Goal: Use online tool/utility

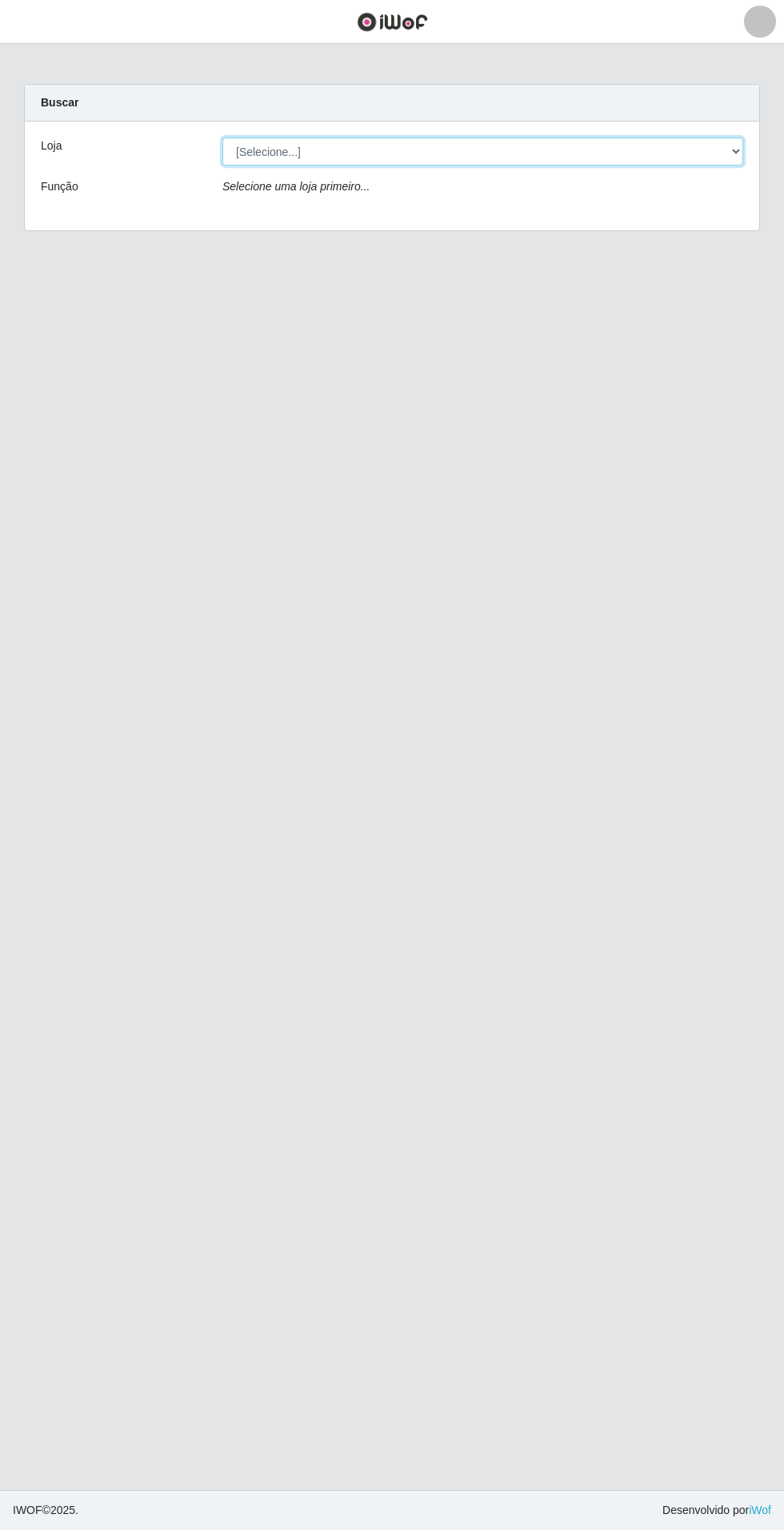
click at [695, 157] on select "[Selecione...] Atacado Vem - Loja 31 [GEOGRAPHIC_DATA]" at bounding box center [482, 151] width 520 height 28
select select "437"
click at [222, 137] on select "[Selecione...] Atacado Vem - Loja 31 [GEOGRAPHIC_DATA]" at bounding box center [482, 151] width 520 height 28
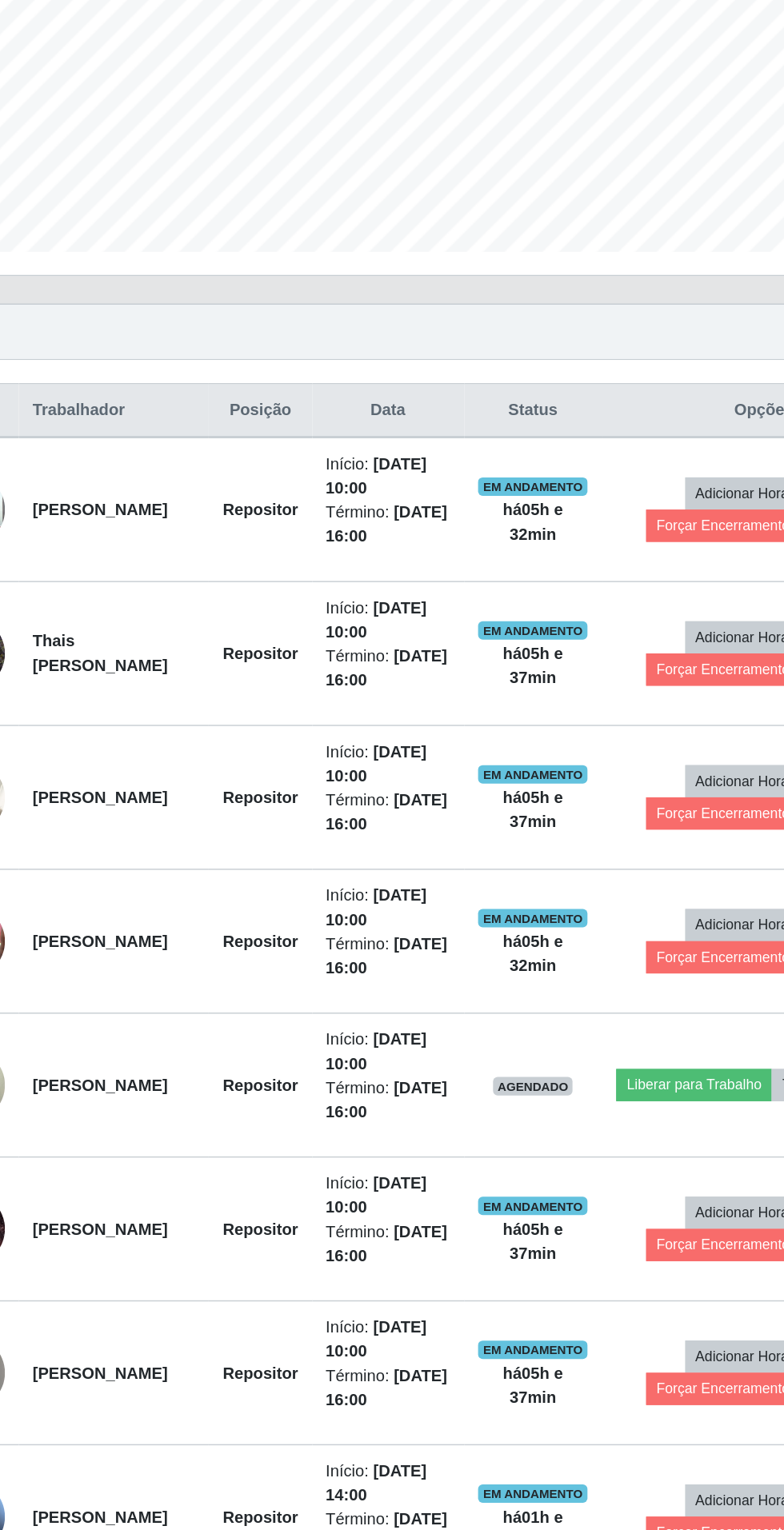
scroll to position [29, 0]
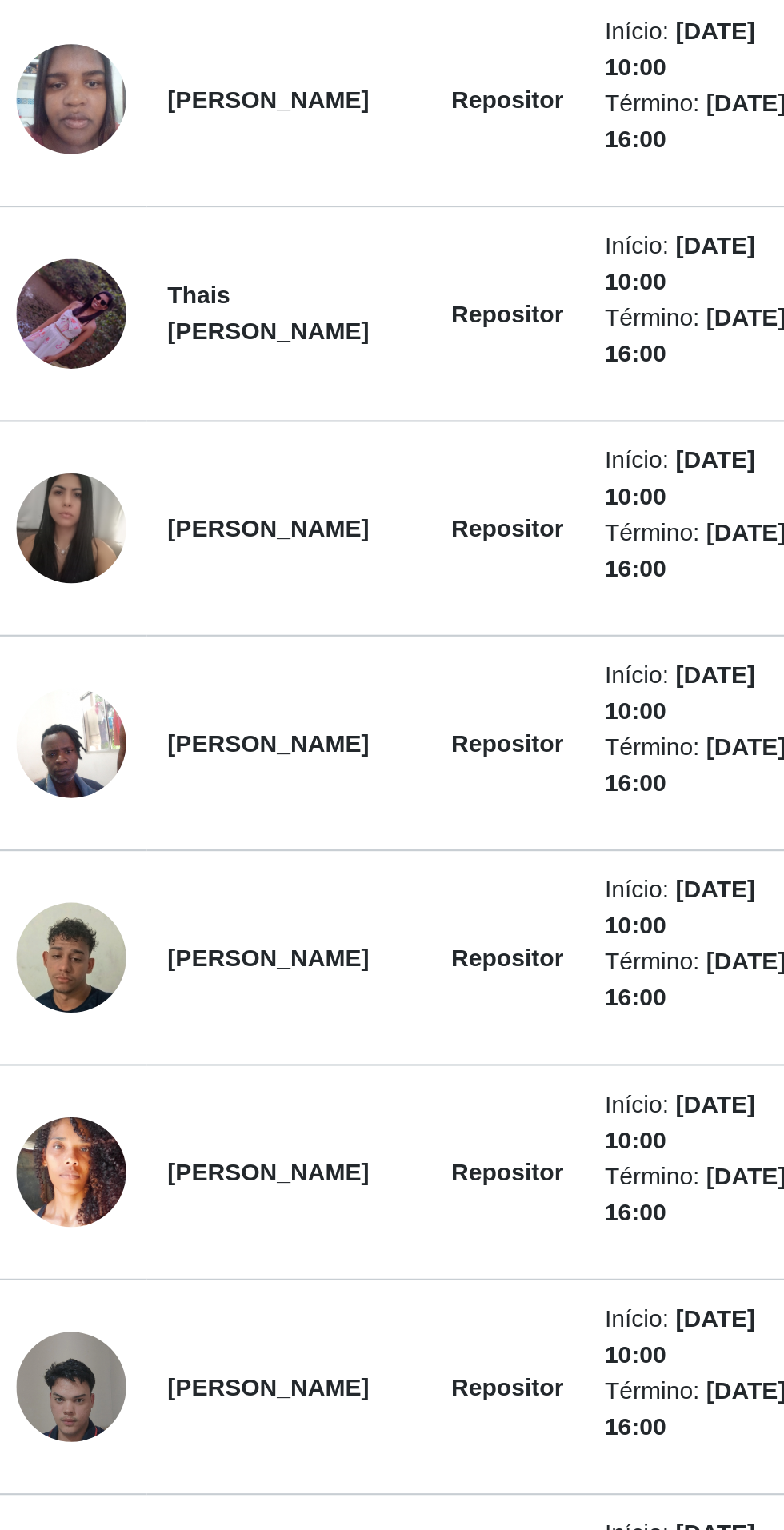
click at [82, 1116] on img at bounding box center [77, 1122] width 51 height 92
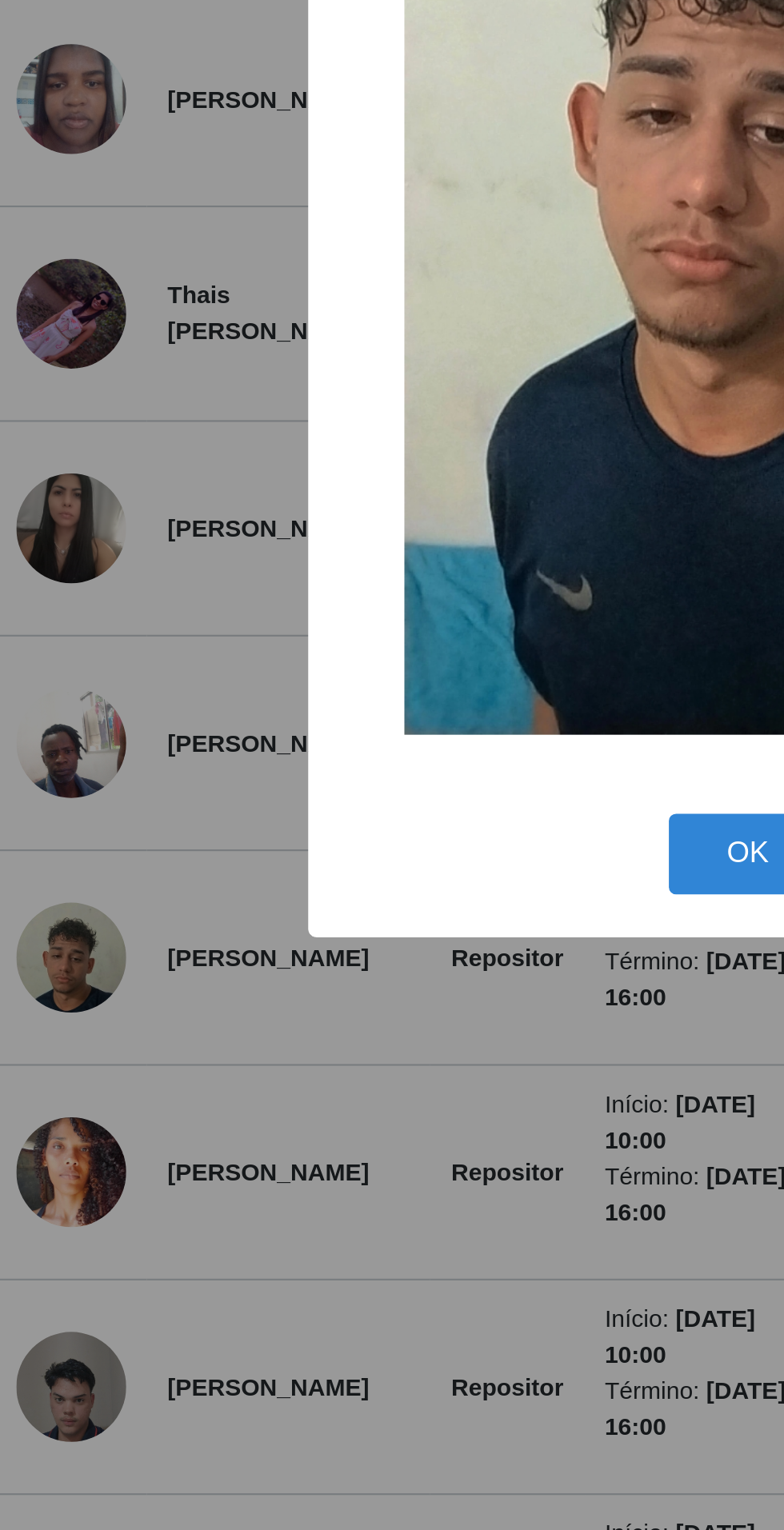
click at [225, 1246] on div "× OK Cancel" at bounding box center [392, 765] width 784 height 1530
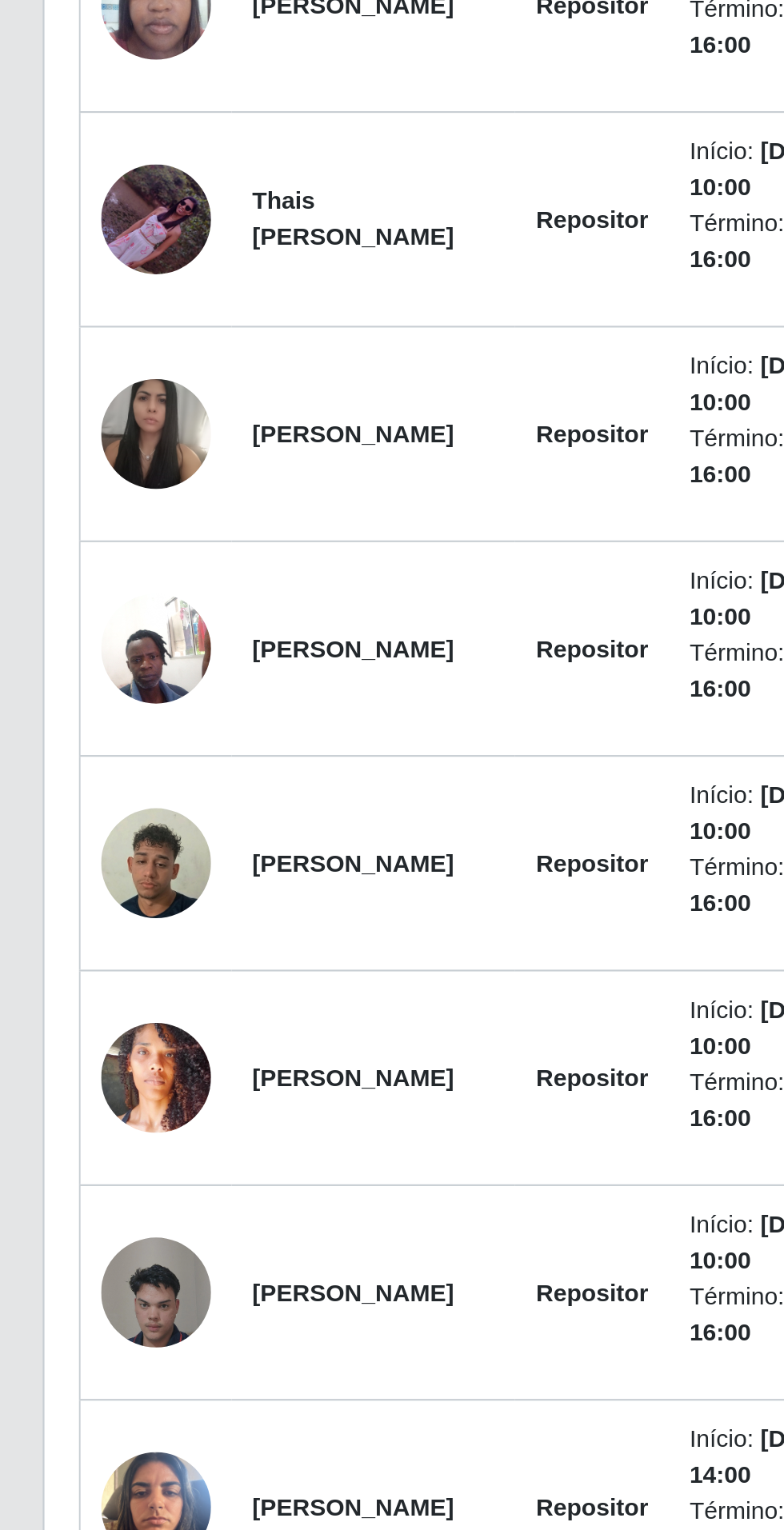
click at [88, 1224] on img at bounding box center [77, 1223] width 51 height 92
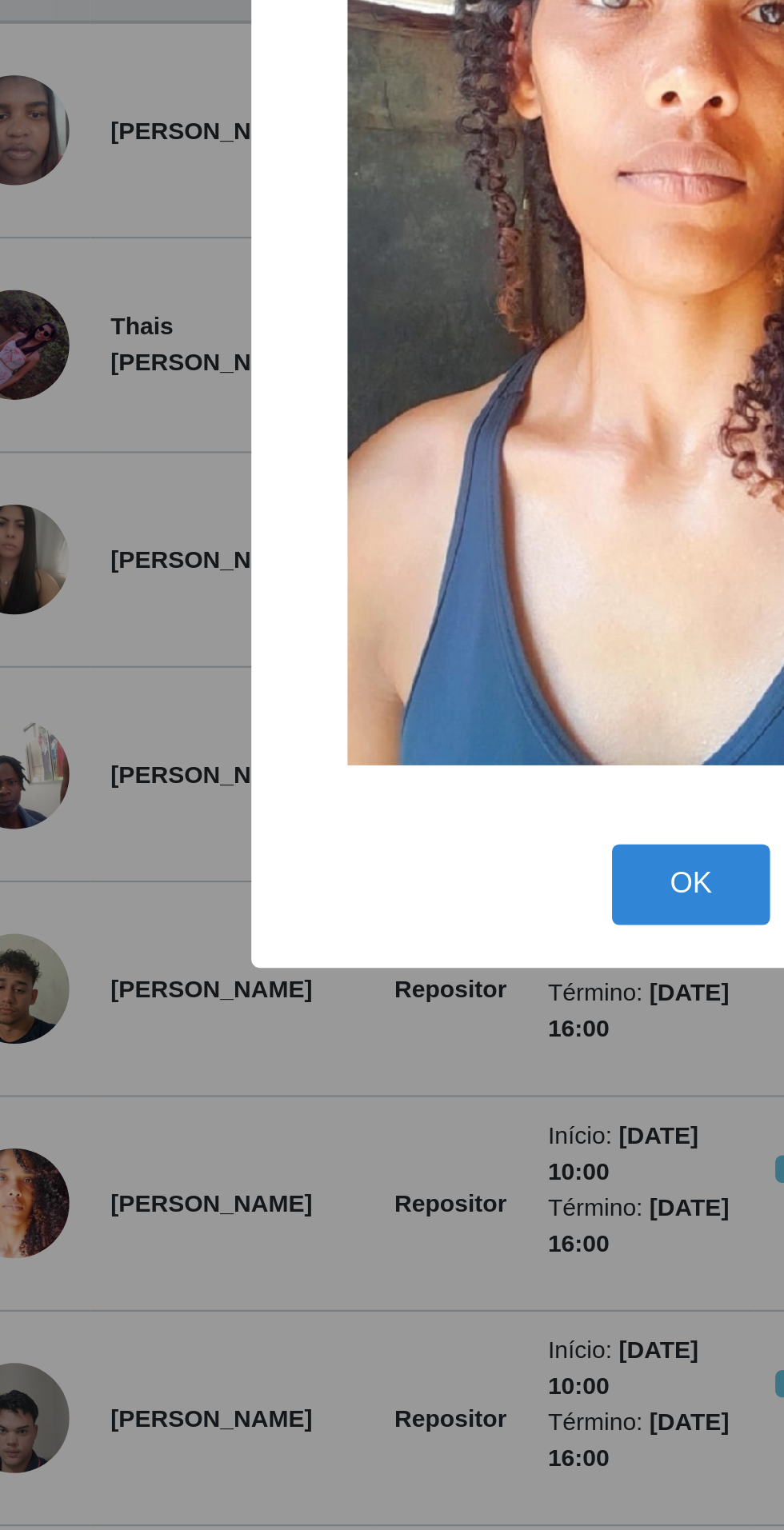
click at [258, 1241] on div "× OK Cancel" at bounding box center [392, 765] width 784 height 1530
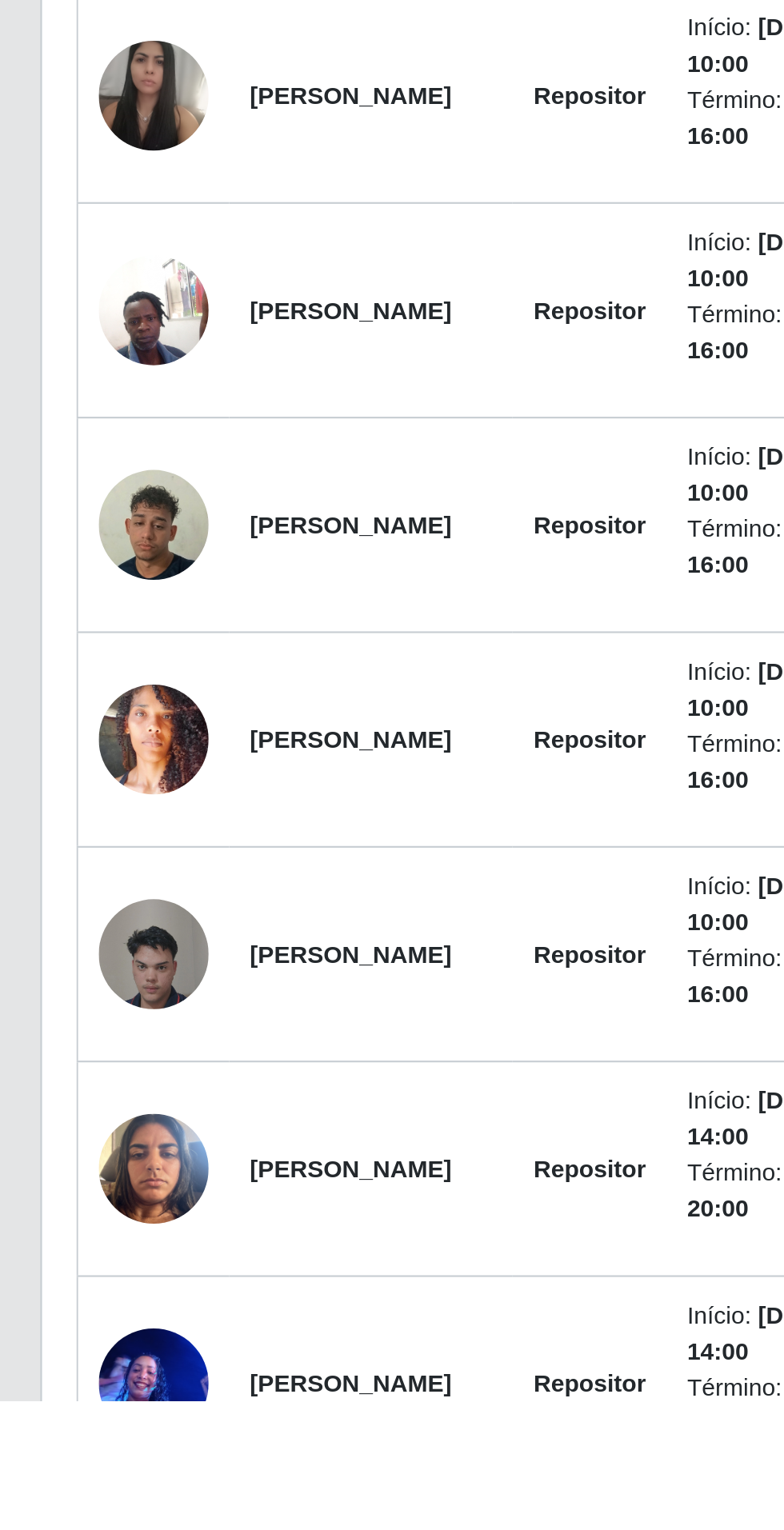
scroll to position [30, 0]
